Goal: Find specific page/section

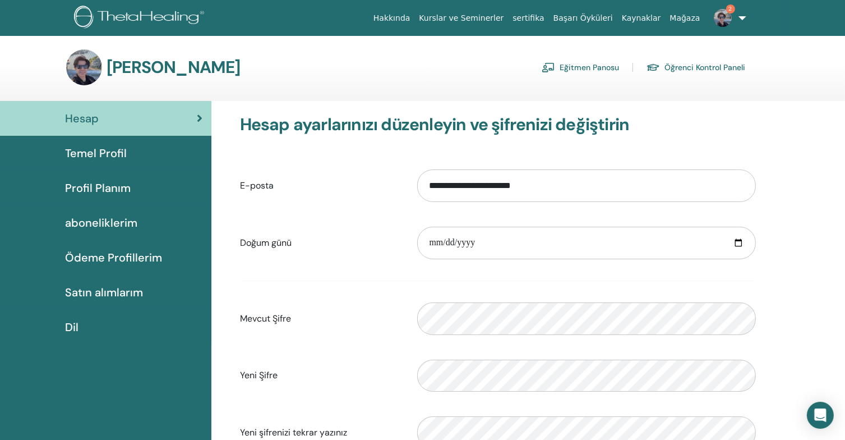
click at [728, 14] on img at bounding box center [723, 18] width 18 height 18
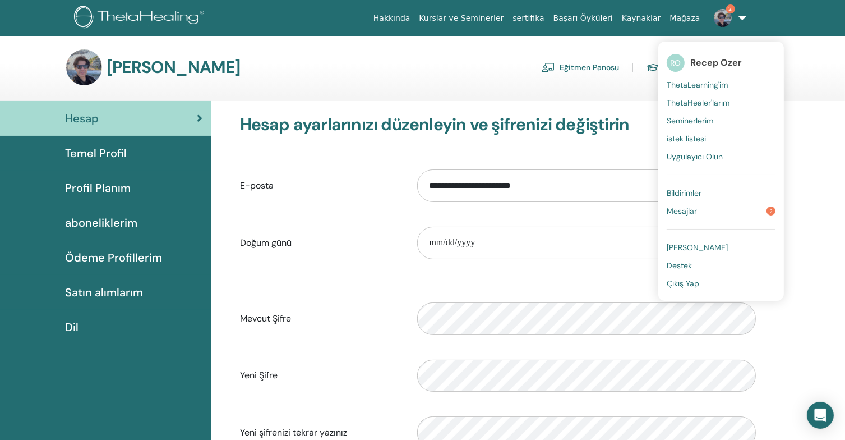
click at [714, 85] on span "ThetaLearning'im" at bounding box center [697, 85] width 61 height 10
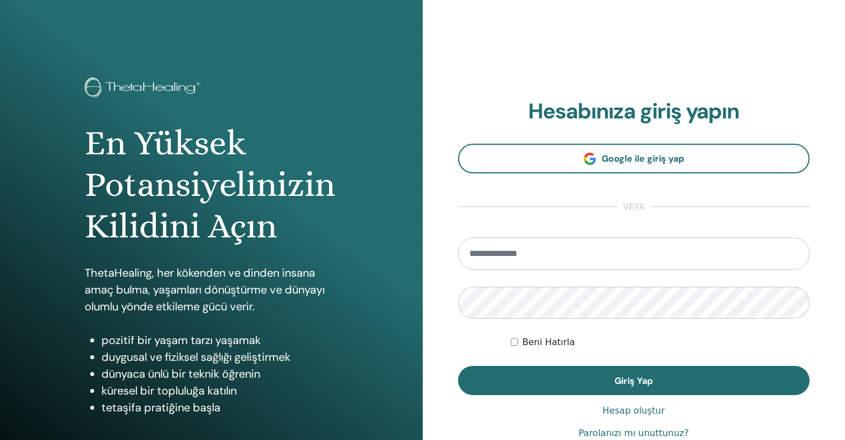
click at [570, 260] on input "email" at bounding box center [634, 253] width 352 height 33
type input "**********"
